Goal: Task Accomplishment & Management: Manage account settings

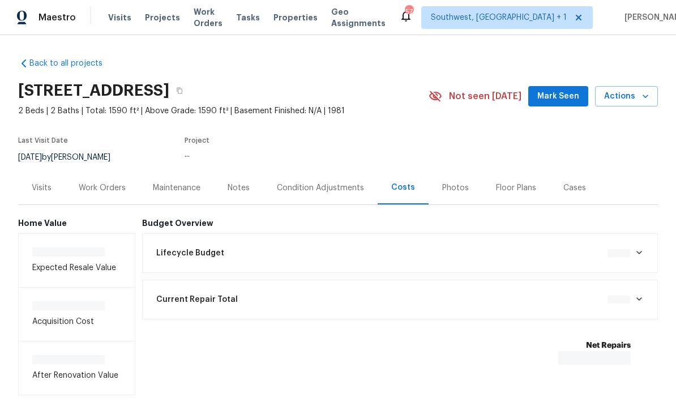
scroll to position [1, 0]
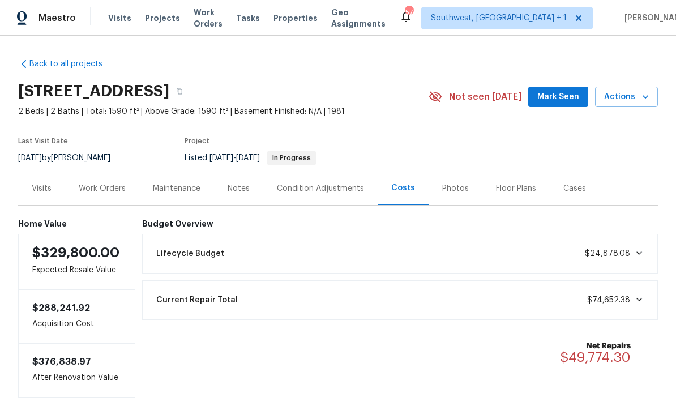
click at [86, 191] on div "Work Orders" at bounding box center [102, 188] width 47 height 11
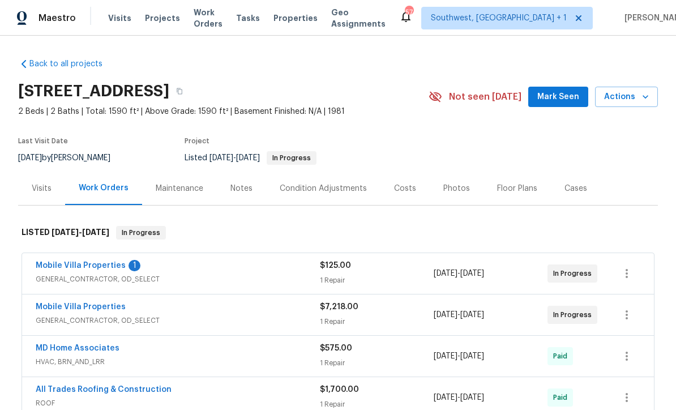
click at [53, 267] on link "Mobile Villa Properties" at bounding box center [81, 266] width 90 height 8
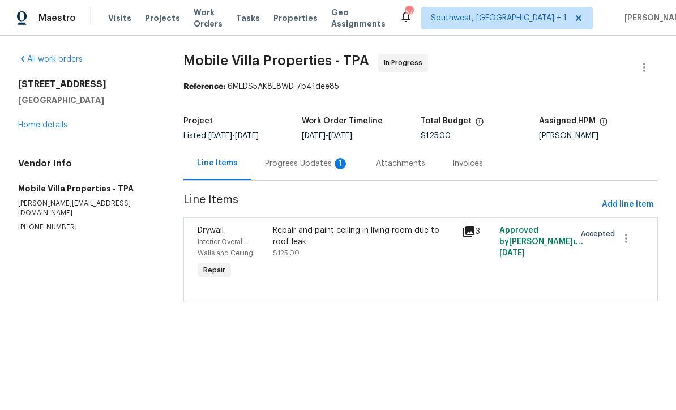
click at [307, 174] on div "Progress Updates 1" at bounding box center [306, 163] width 111 height 33
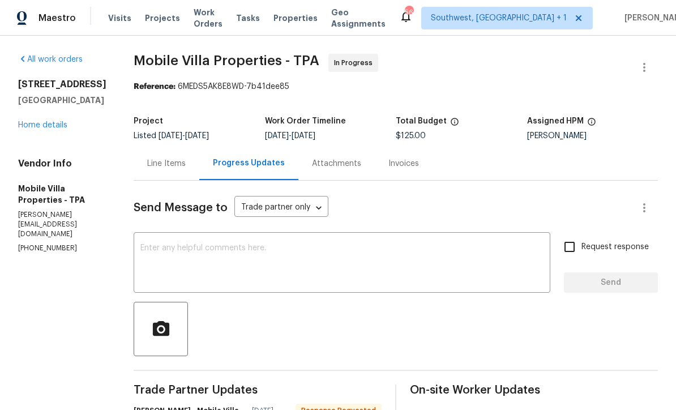
click at [215, 250] on textarea at bounding box center [341, 264] width 403 height 40
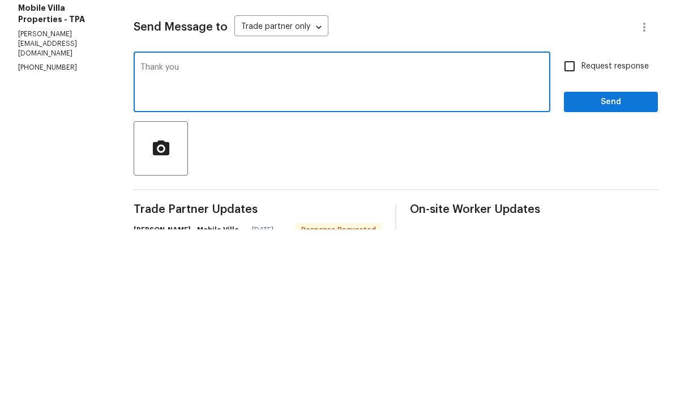
type textarea "Thank you"
click at [573, 235] on input "Request response" at bounding box center [570, 247] width 24 height 24
checkbox input "true"
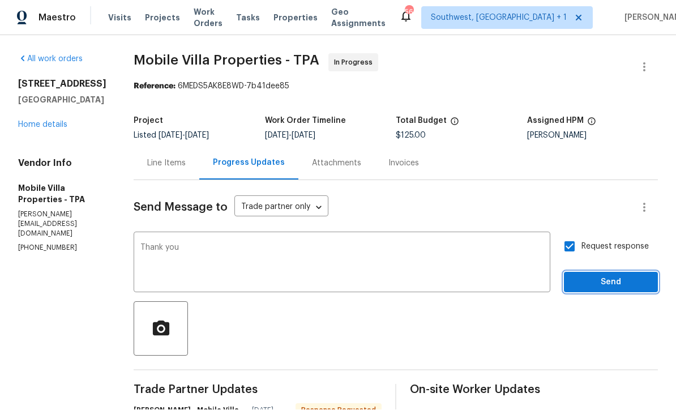
click at [597, 276] on span "Send" at bounding box center [611, 283] width 76 height 14
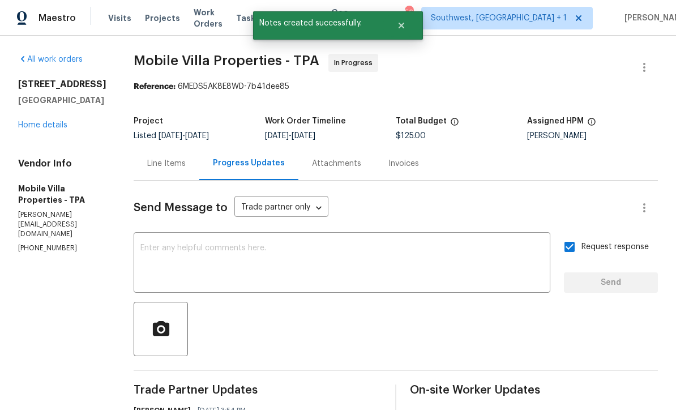
click at [120, 19] on span "Visits" at bounding box center [119, 17] width 23 height 11
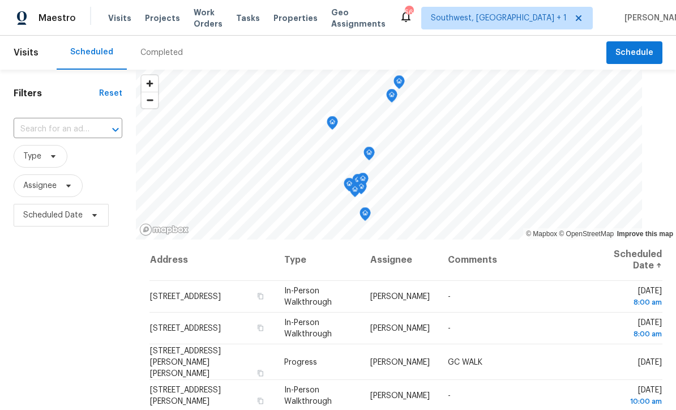
click at [60, 129] on input "text" at bounding box center [52, 130] width 77 height 18
type input "5198 moell"
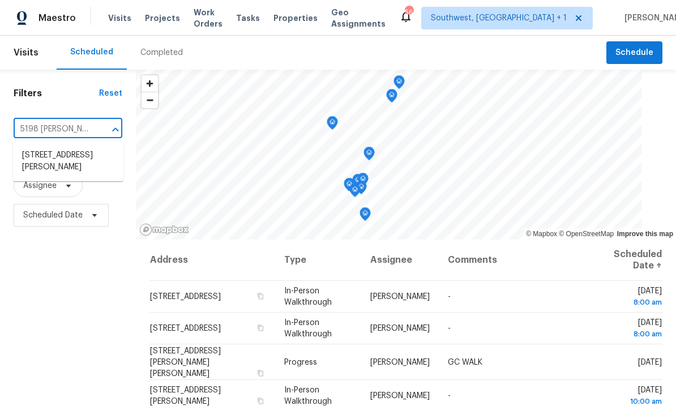
click at [70, 156] on li "5198 Moeller Ave, Sarasota, FL 34233" at bounding box center [68, 161] width 110 height 31
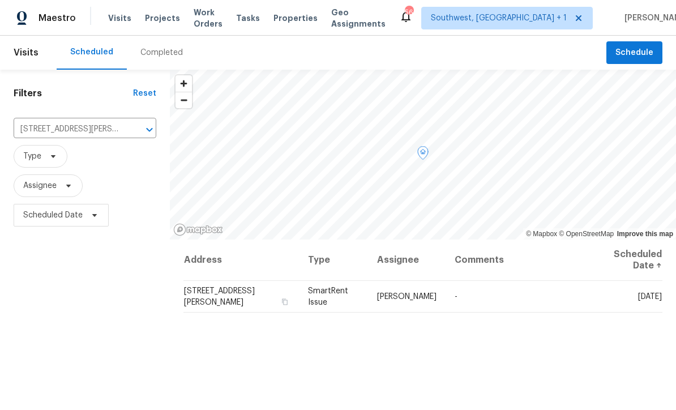
click at [630, 303] on td "Thu, Sep 18" at bounding box center [626, 297] width 74 height 32
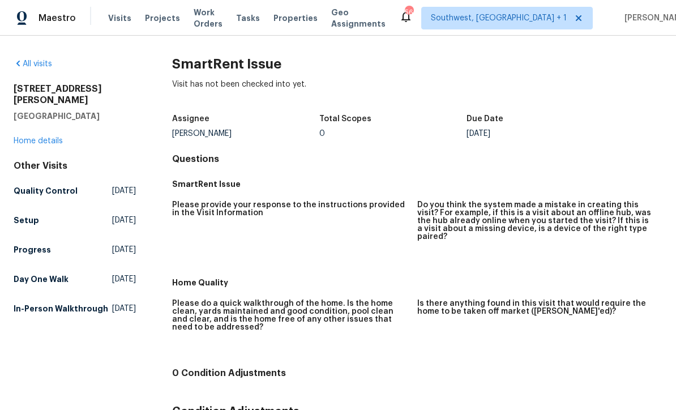
click at [27, 66] on link "All visits" at bounding box center [33, 64] width 38 height 8
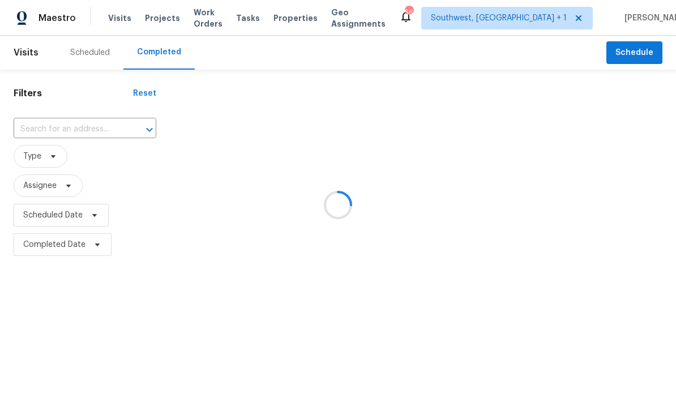
click at [89, 58] on div at bounding box center [338, 205] width 676 height 410
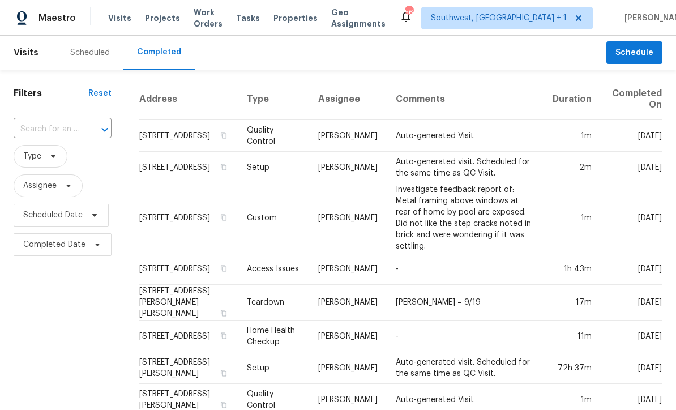
click at [84, 57] on div "Scheduled" at bounding box center [90, 52] width 40 height 11
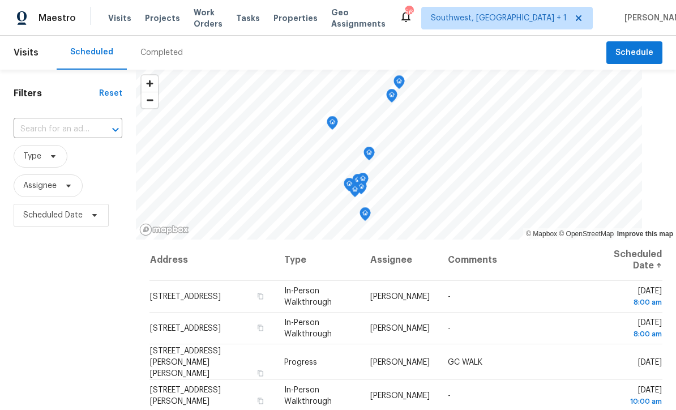
click at [37, 128] on input "text" at bounding box center [52, 130] width 77 height 18
type input "5198 moell"
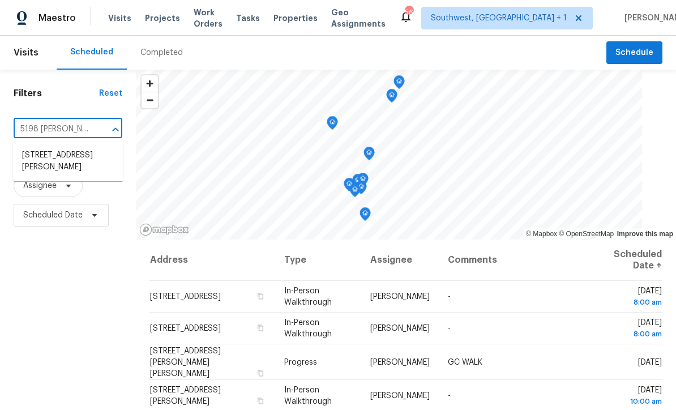
click at [68, 156] on li "5198 Moeller Ave, Sarasota, FL 34233" at bounding box center [68, 161] width 110 height 31
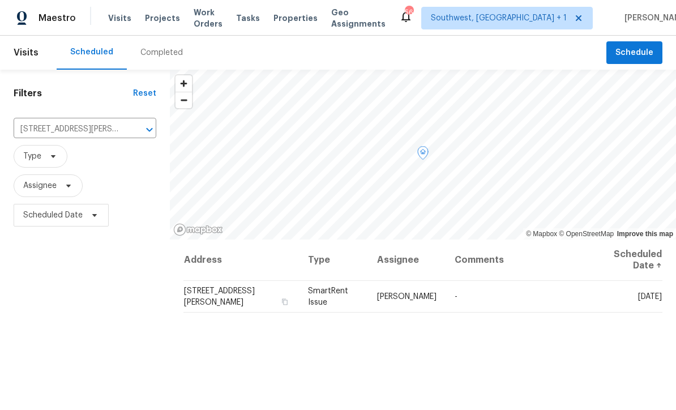
click at [0, 0] on icon at bounding box center [0, 0] width 0 height 0
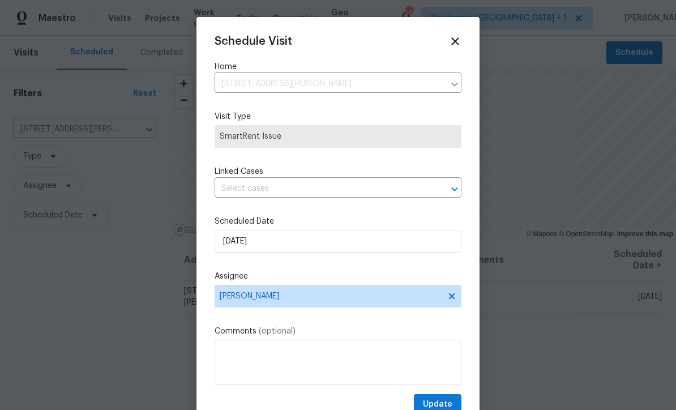
click at [288, 198] on input "text" at bounding box center [322, 189] width 215 height 18
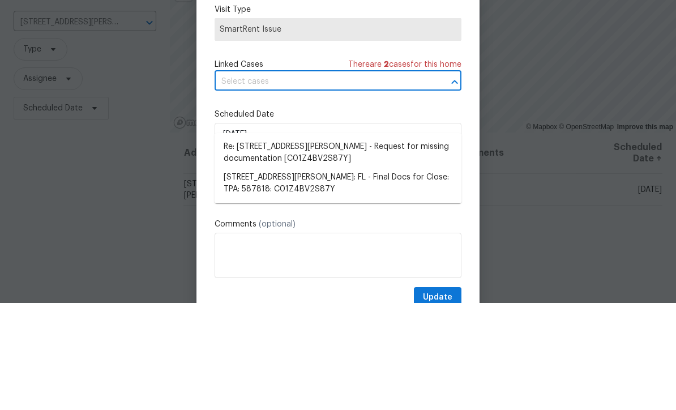
scroll to position [37, 0]
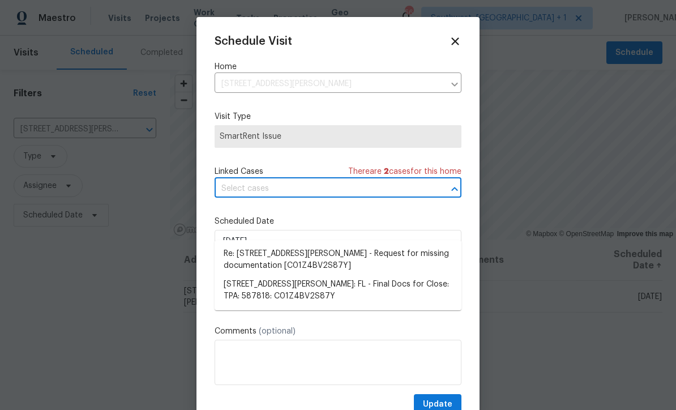
click at [266, 331] on span "(optional)" at bounding box center [277, 331] width 37 height 8
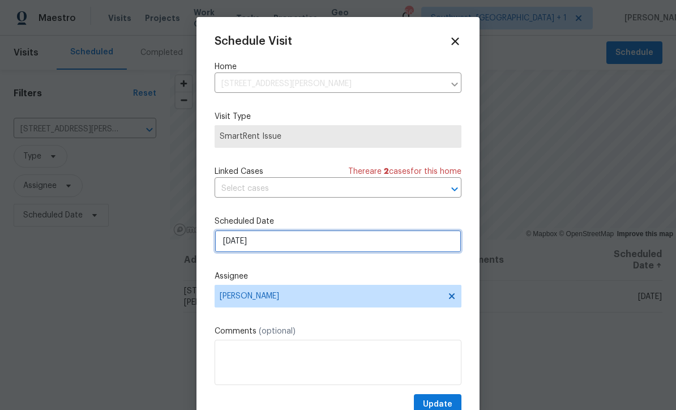
click at [292, 241] on input "9/18/2025" at bounding box center [338, 241] width 247 height 23
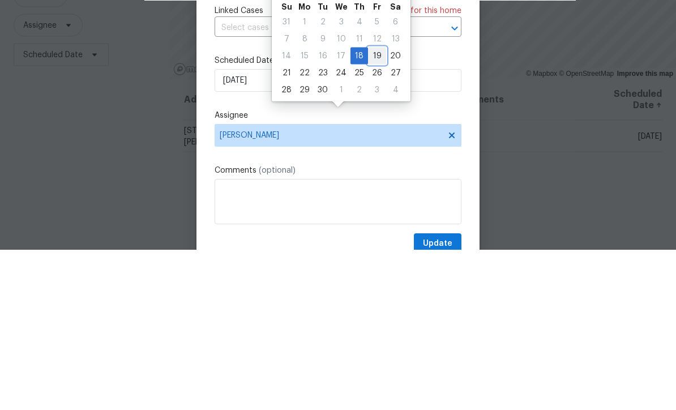
click at [374, 208] on div "19" at bounding box center [377, 216] width 18 height 16
type input "[DATE]"
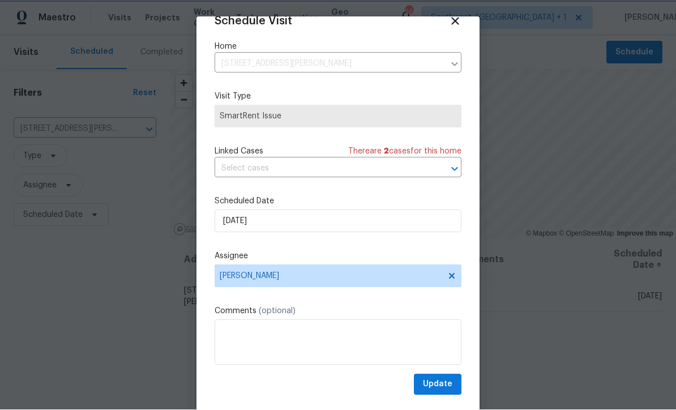
scroll to position [22, 0]
click at [445, 388] on span "Update" at bounding box center [437, 385] width 29 height 14
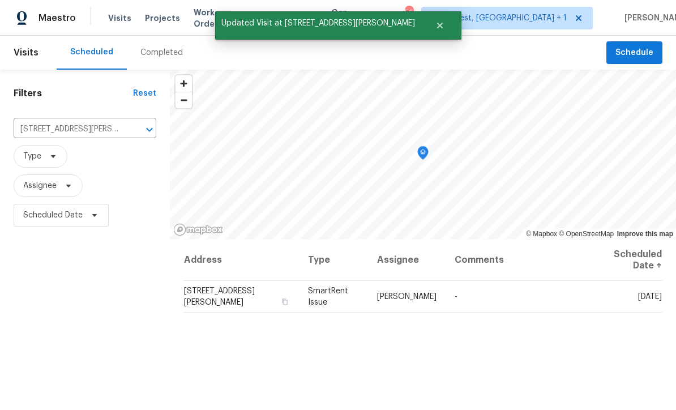
scroll to position [0, 0]
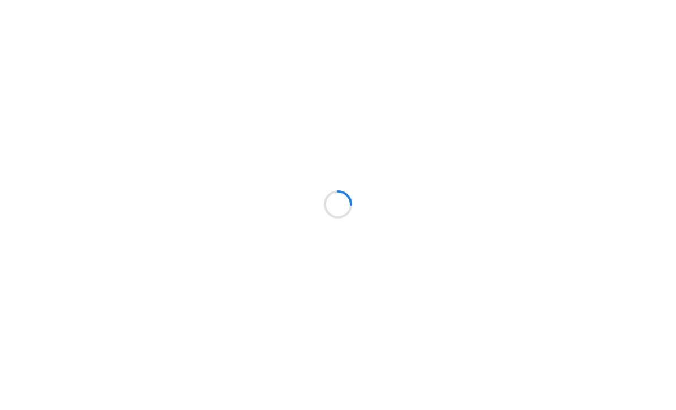
scroll to position [1, 0]
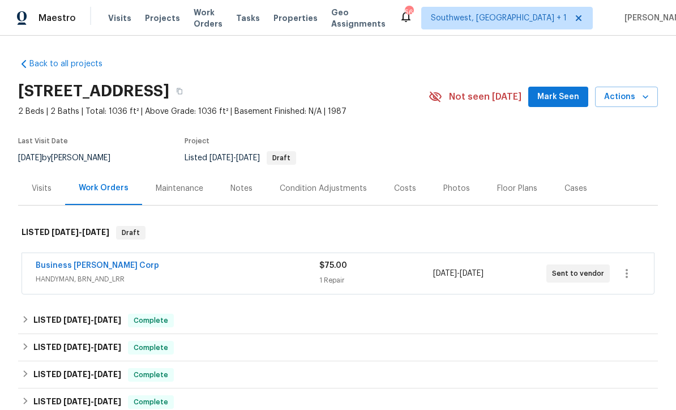
click at [110, 23] on span "Visits" at bounding box center [119, 17] width 23 height 11
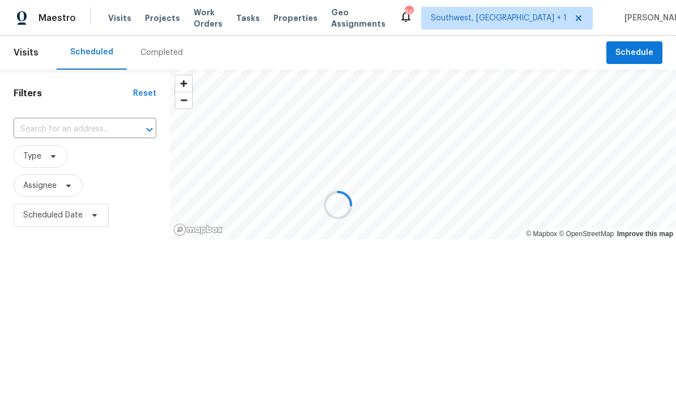
click at [164, 19] on div at bounding box center [338, 205] width 676 height 410
click at [161, 23] on div at bounding box center [338, 205] width 676 height 410
click at [163, 21] on div at bounding box center [338, 205] width 676 height 410
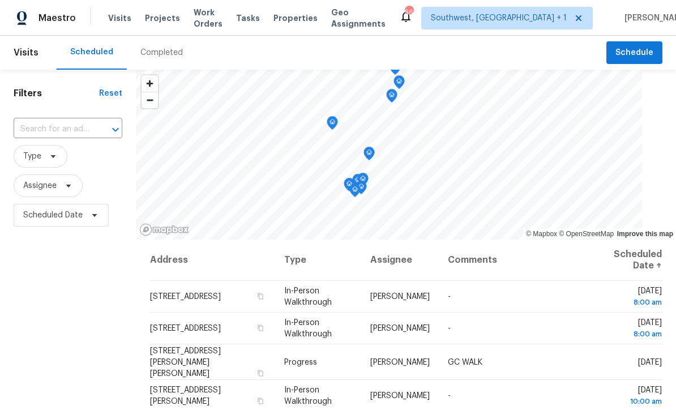
click at [145, 18] on span "Projects" at bounding box center [162, 17] width 35 height 11
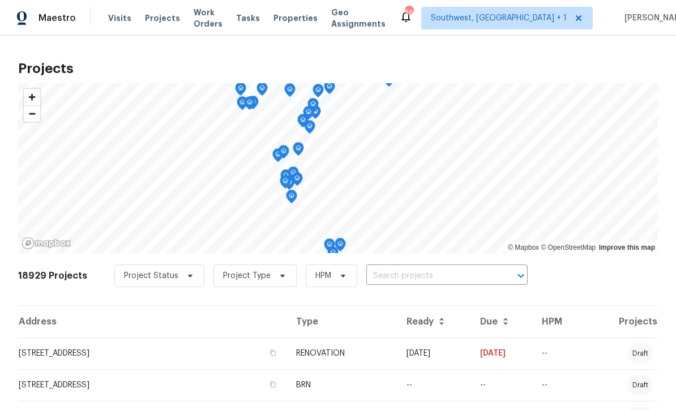
click at [414, 271] on input "text" at bounding box center [431, 276] width 130 height 18
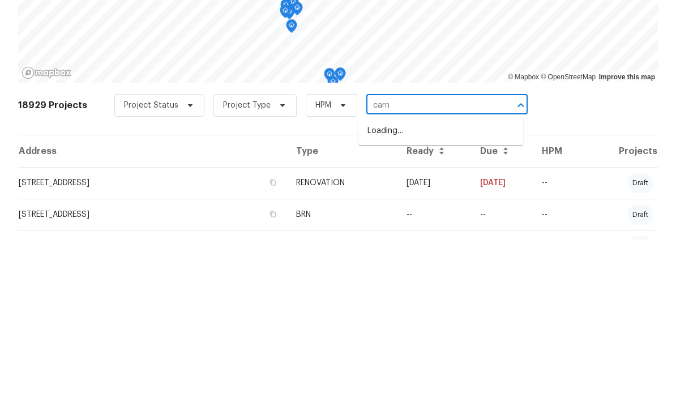
type input "carno"
click at [438, 311] on li "[STREET_ADDRESS]" at bounding box center [440, 320] width 165 height 19
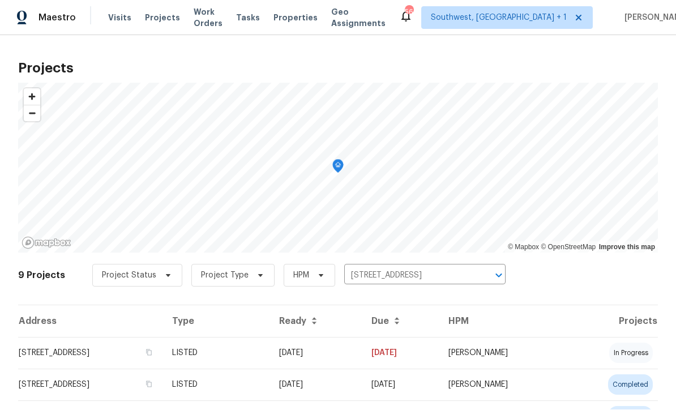
scroll to position [1, 0]
click at [351, 361] on td "[DATE]" at bounding box center [316, 353] width 92 height 32
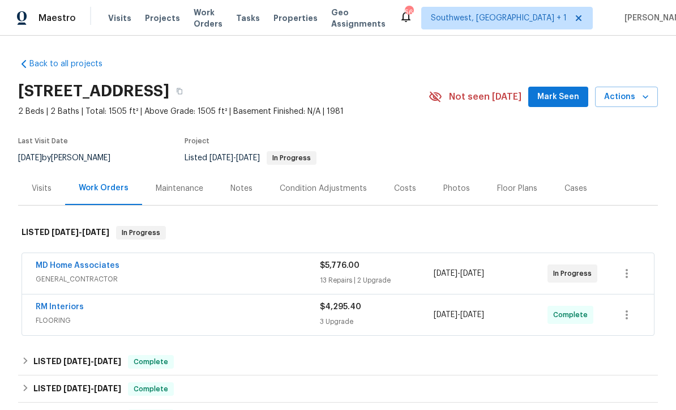
scroll to position [41, 0]
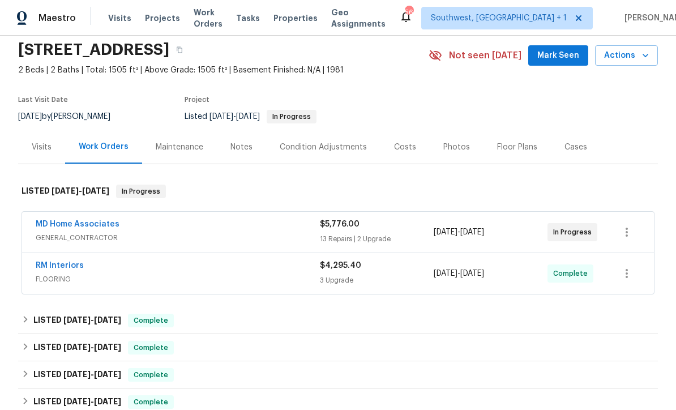
click at [72, 227] on link "MD Home Associates" at bounding box center [78, 224] width 84 height 8
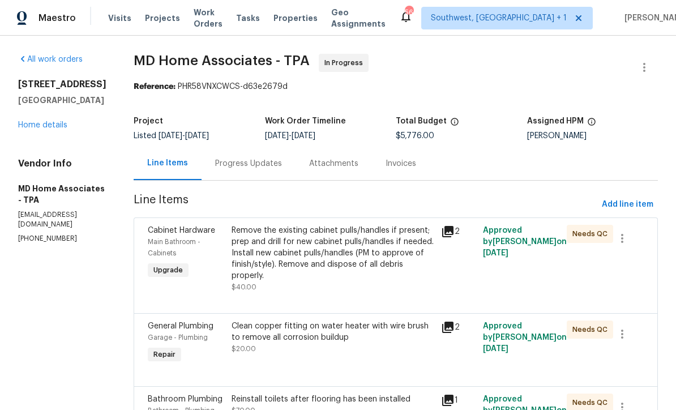
click at [242, 167] on div "Progress Updates" at bounding box center [248, 163] width 67 height 11
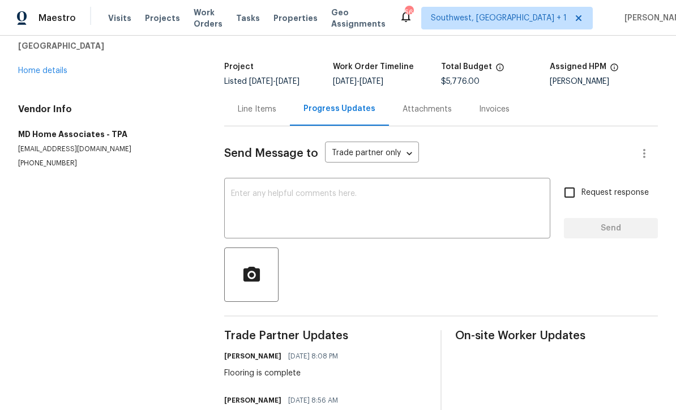
scroll to position [14, 0]
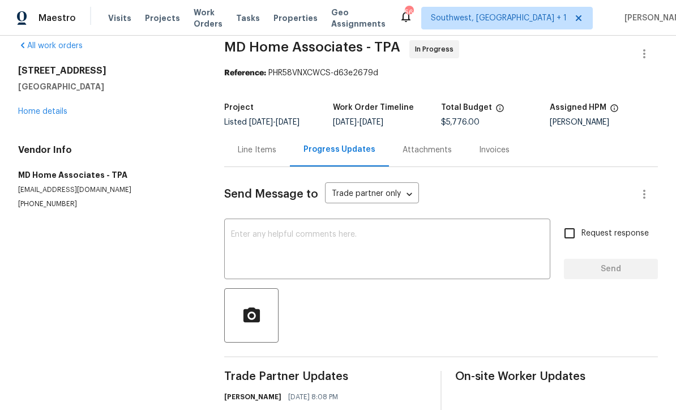
click at [274, 236] on textarea at bounding box center [387, 250] width 312 height 40
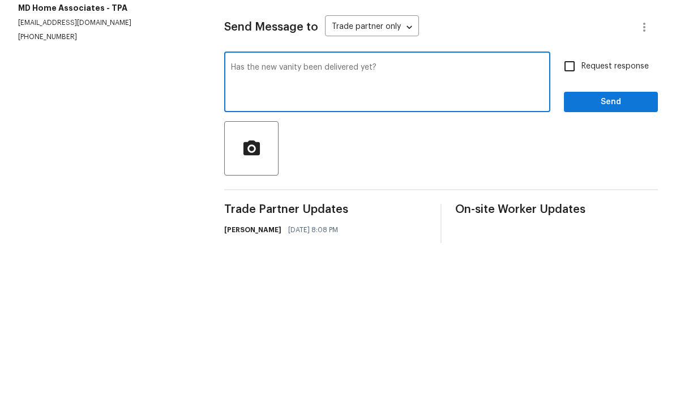
click at [260, 230] on textarea "Has the new vanity been delivered yet?" at bounding box center [387, 250] width 312 height 40
type textarea "Did HD deliver new vanity been delivered yet?"
click at [577, 221] on input "Request response" at bounding box center [570, 233] width 24 height 24
checkbox input "true"
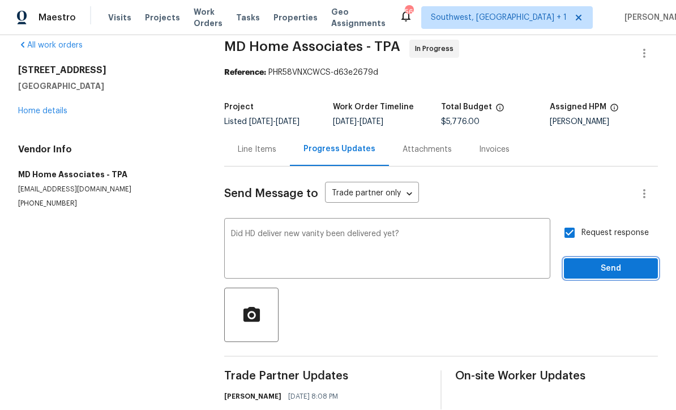
click at [590, 262] on span "Send" at bounding box center [611, 269] width 76 height 14
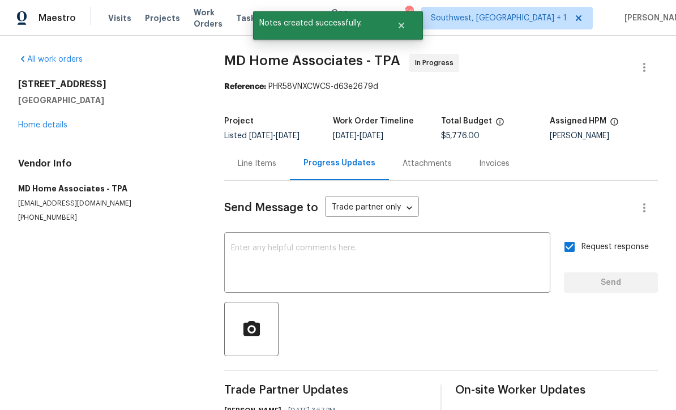
scroll to position [0, 0]
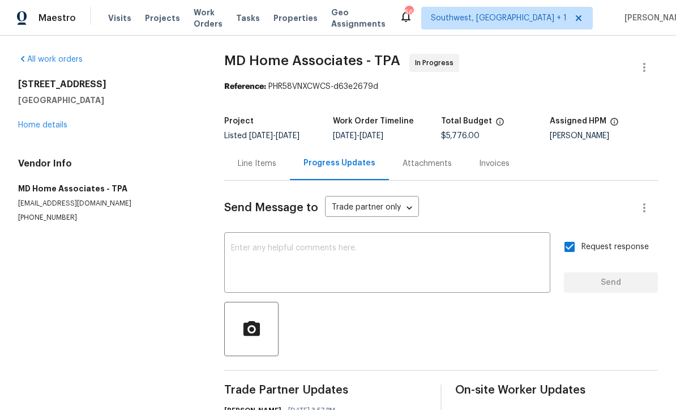
click at [112, 23] on span "Visits" at bounding box center [119, 17] width 23 height 11
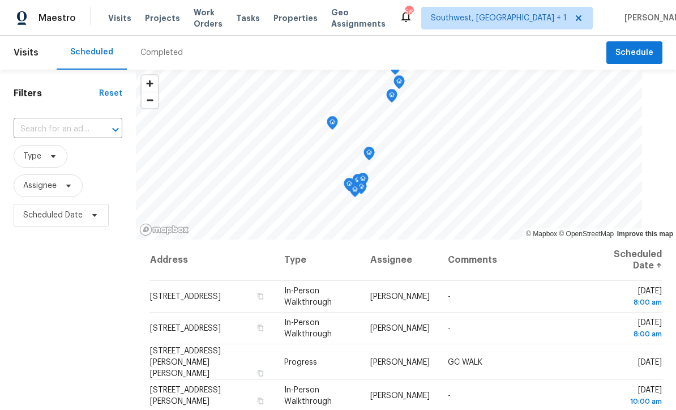
click at [23, 131] on input "text" at bounding box center [52, 130] width 77 height 18
type input "6629 pin"
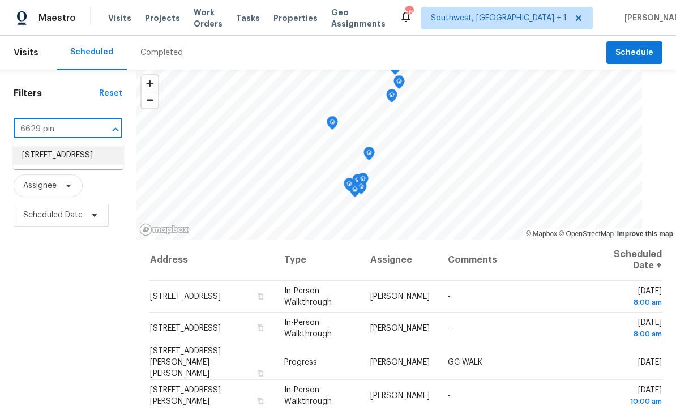
click at [41, 160] on li "[STREET_ADDRESS]" at bounding box center [68, 155] width 110 height 19
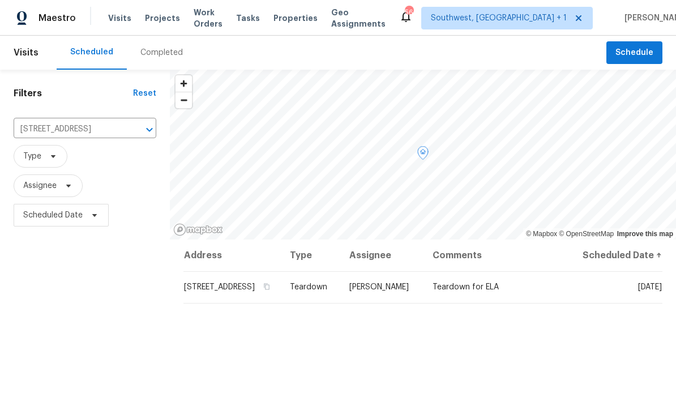
click at [0, 0] on icon at bounding box center [0, 0] width 0 height 0
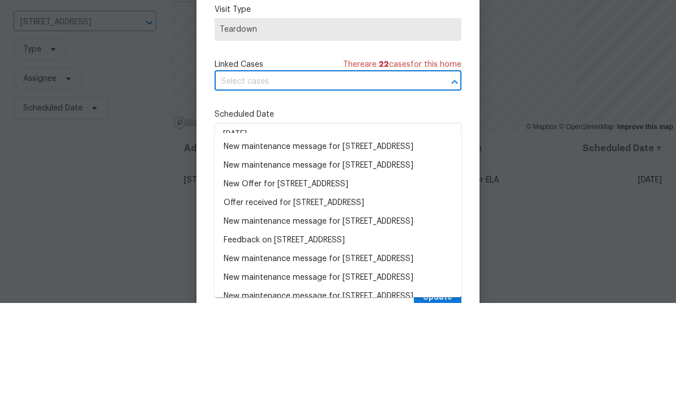
scroll to position [37, 0]
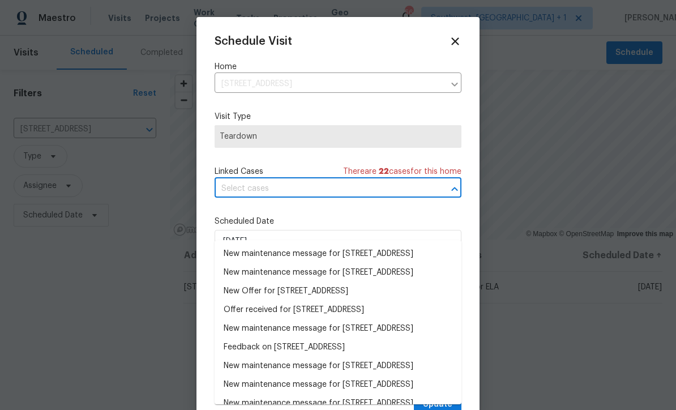
click at [357, 107] on div "Schedule Visit Home [STREET_ADDRESS] ​ Visit Type Teardown Linked Cases There a…" at bounding box center [338, 225] width 247 height 380
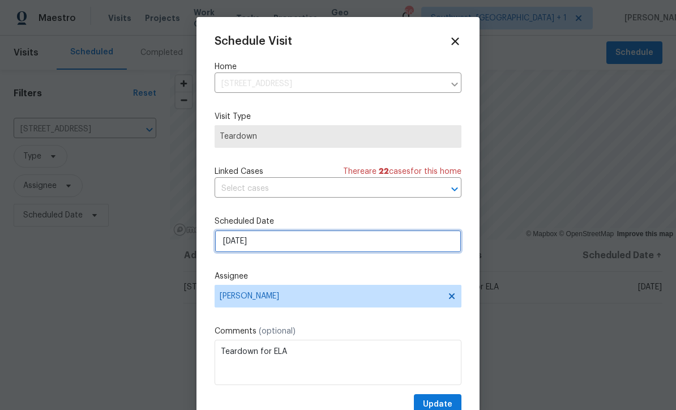
click at [299, 250] on input "[DATE]" at bounding box center [338, 241] width 247 height 23
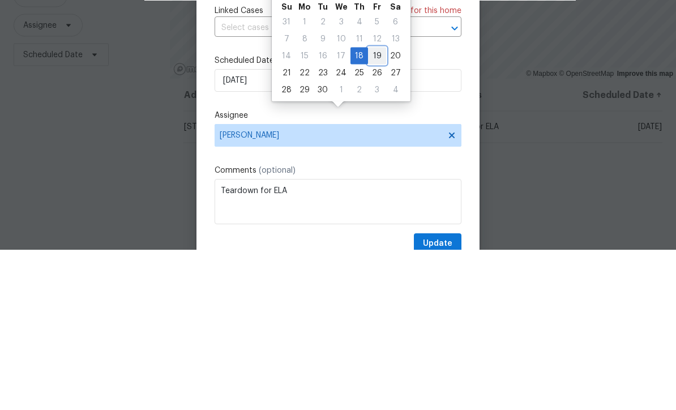
click at [372, 208] on div "19" at bounding box center [377, 216] width 18 height 16
type input "[DATE]"
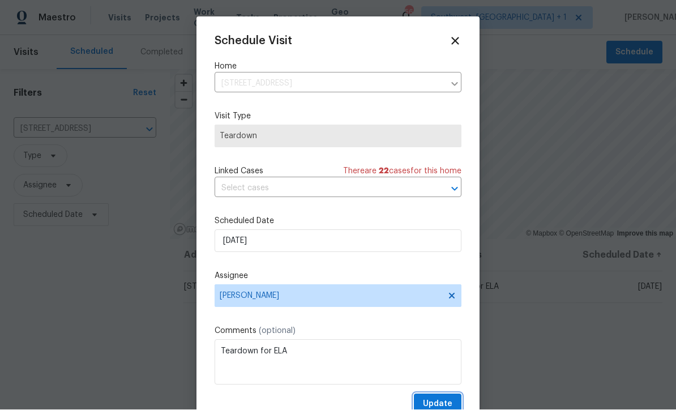
click at [440, 404] on span "Update" at bounding box center [437, 404] width 29 height 14
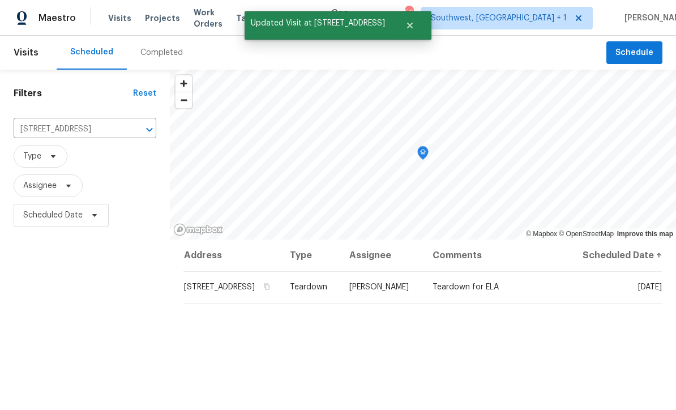
click at [59, 121] on input "[STREET_ADDRESS]" at bounding box center [69, 130] width 111 height 18
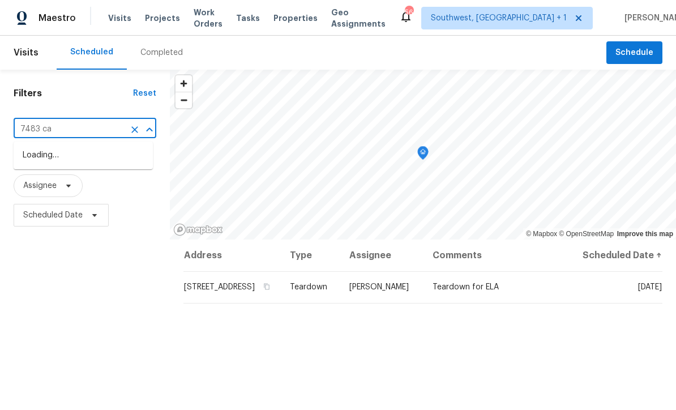
type input "7483 car"
click at [65, 146] on li "[STREET_ADDRESS]" at bounding box center [83, 155] width 139 height 19
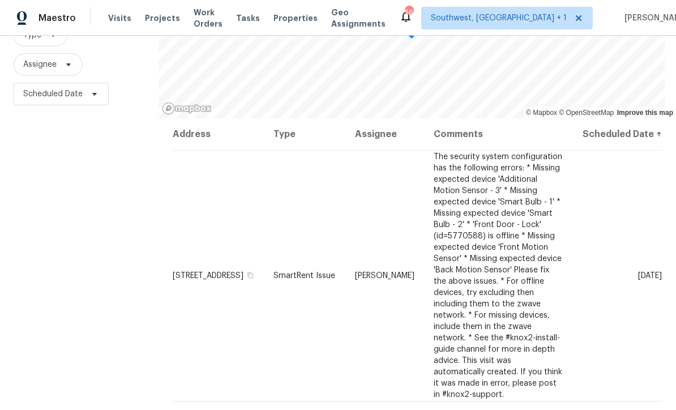
scroll to position [122, 0]
click at [0, 0] on icon at bounding box center [0, 0] width 0 height 0
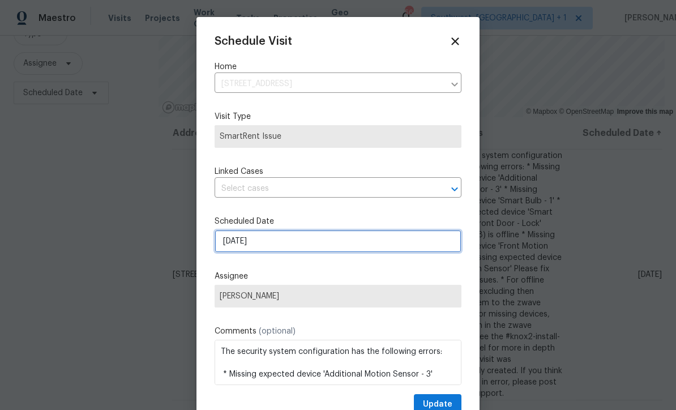
click at [281, 252] on input "[DATE]" at bounding box center [338, 241] width 247 height 23
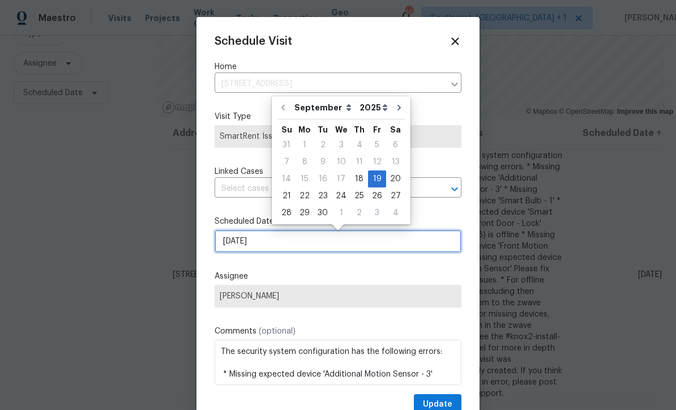
scroll to position [0, 0]
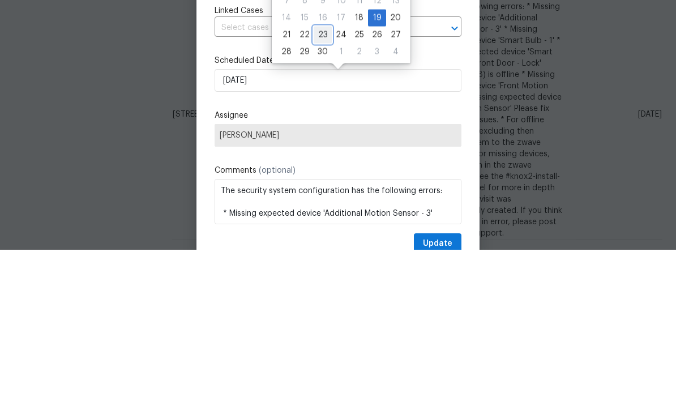
click at [325, 187] on div "23" at bounding box center [323, 195] width 18 height 16
type input "[DATE]"
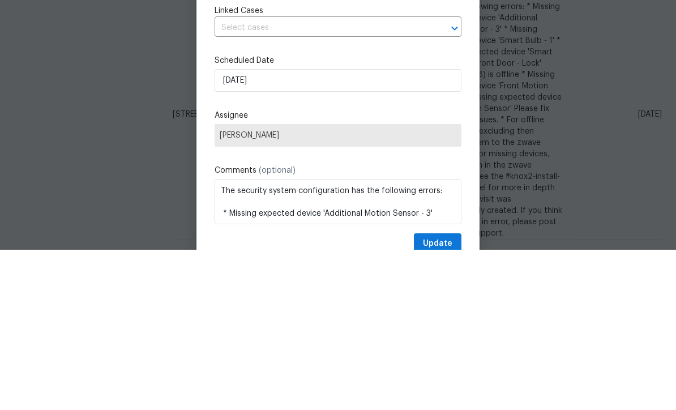
scroll to position [37, 0]
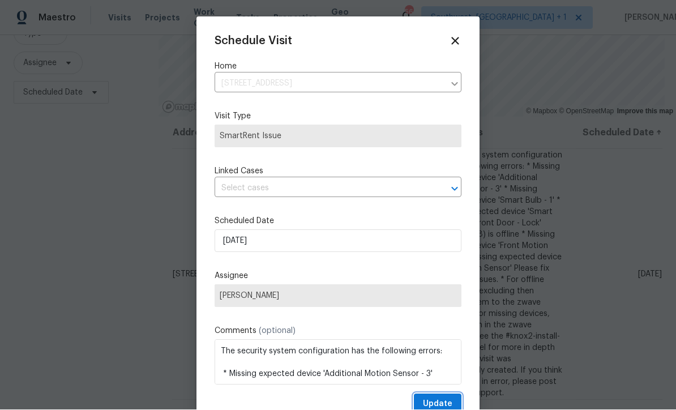
click at [439, 404] on span "Update" at bounding box center [437, 404] width 29 height 14
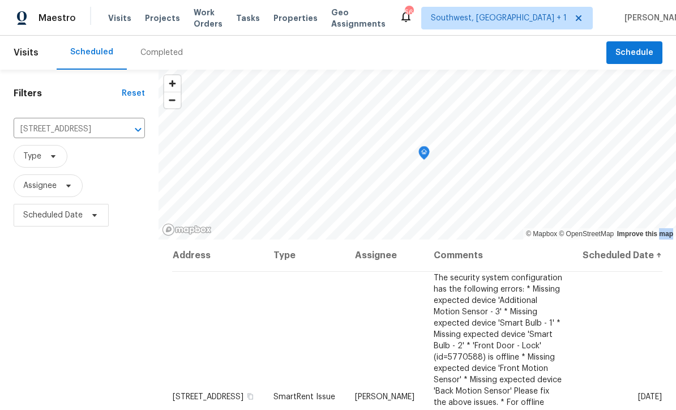
scroll to position [0, 0]
click at [55, 128] on input "[STREET_ADDRESS]" at bounding box center [64, 130] width 100 height 18
type input "1052 lo"
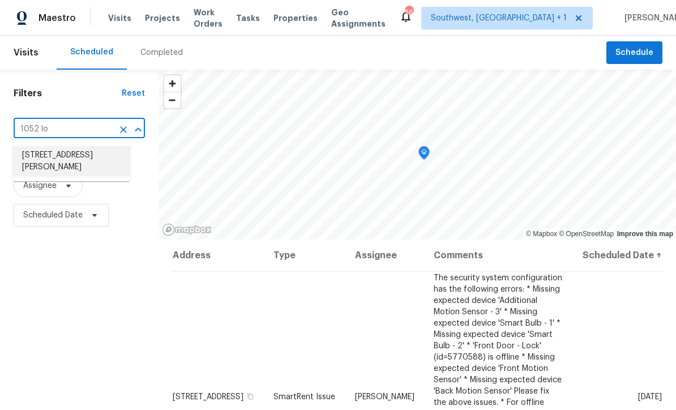
click at [64, 155] on li "[STREET_ADDRESS][PERSON_NAME]" at bounding box center [71, 161] width 117 height 31
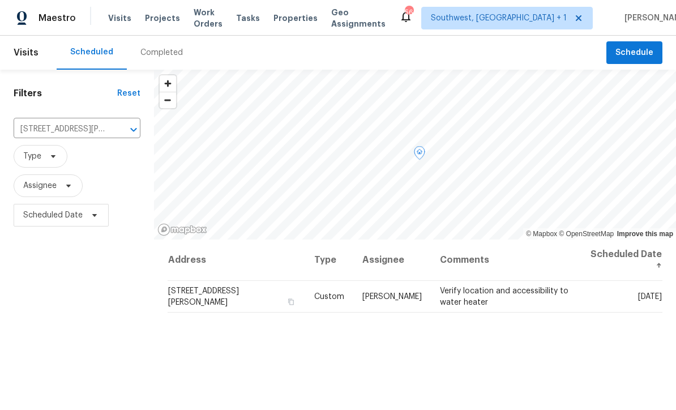
click at [0, 0] on icon at bounding box center [0, 0] width 0 height 0
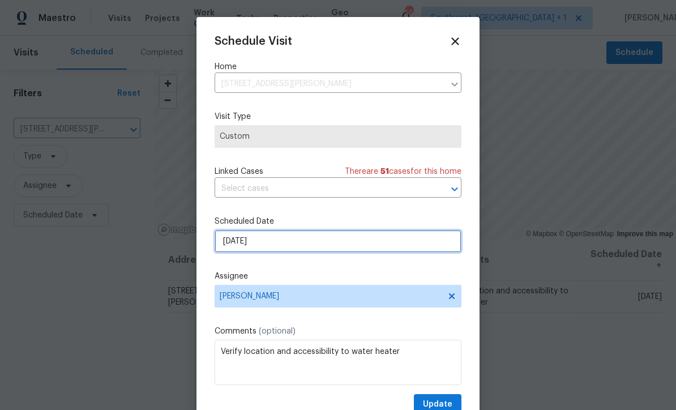
click at [286, 250] on input "[DATE]" at bounding box center [338, 241] width 247 height 23
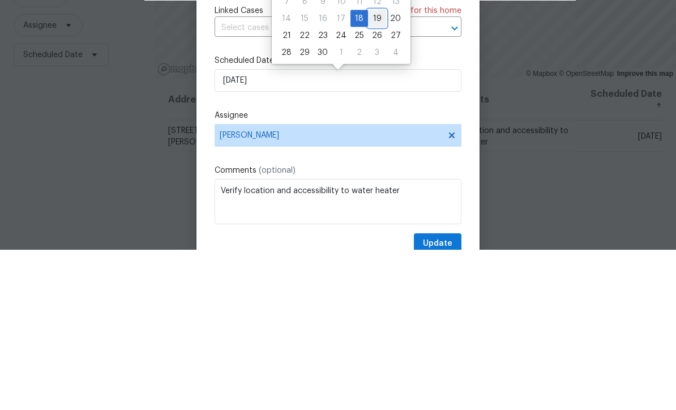
click at [378, 171] on div "19" at bounding box center [377, 179] width 18 height 16
type input "[DATE]"
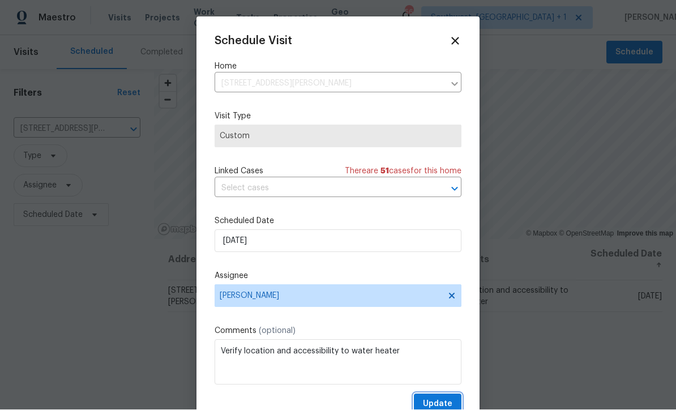
click at [442, 404] on span "Update" at bounding box center [437, 404] width 29 height 14
